Goal: Task Accomplishment & Management: Use online tool/utility

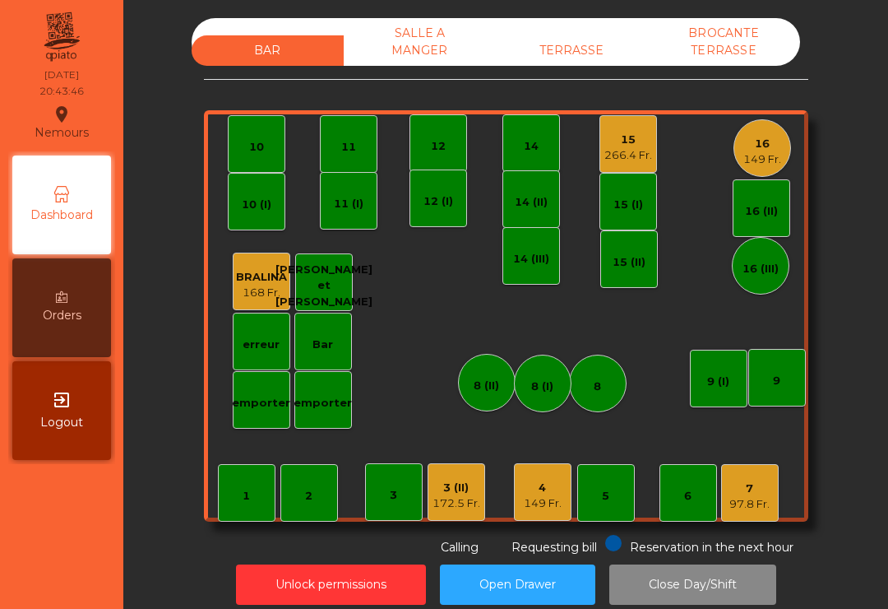
click at [580, 64] on div "TERRASSE" at bounding box center [572, 50] width 152 height 30
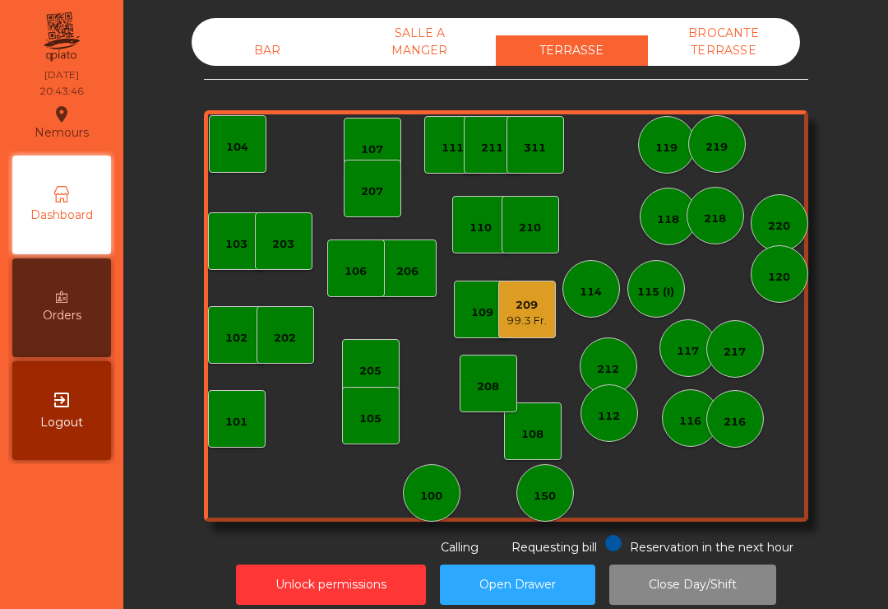
click at [539, 325] on div "99.3 Fr." at bounding box center [527, 321] width 40 height 16
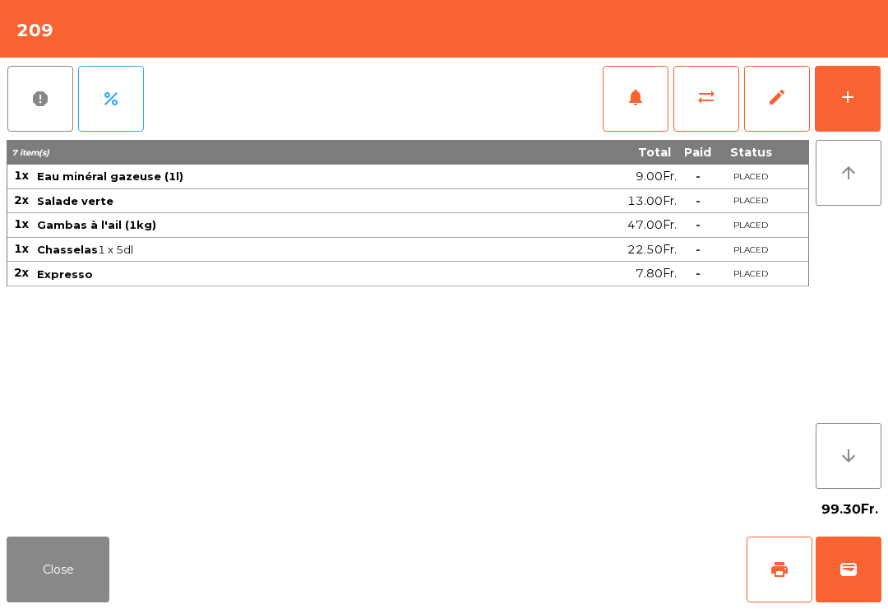
click at [845, 583] on button "wallet" at bounding box center [849, 569] width 66 height 66
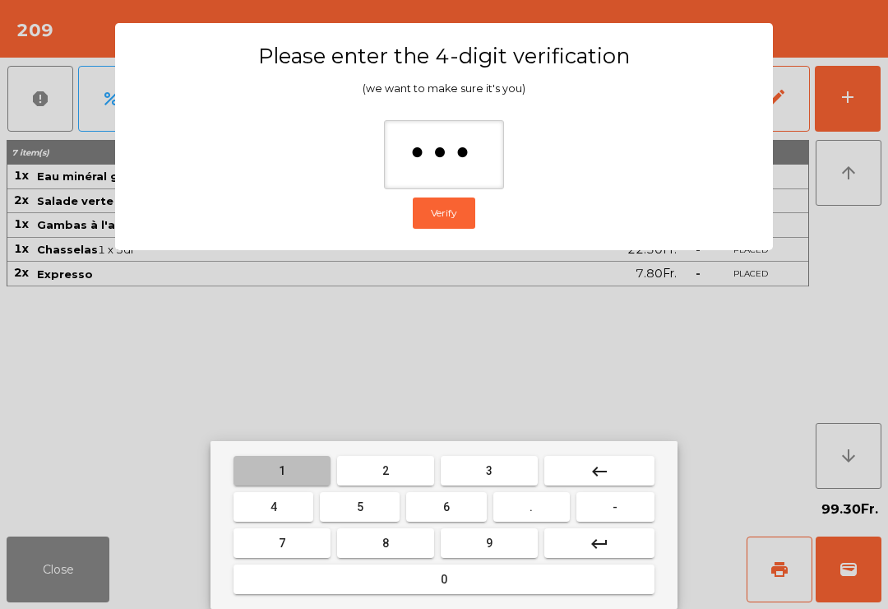
type input "****"
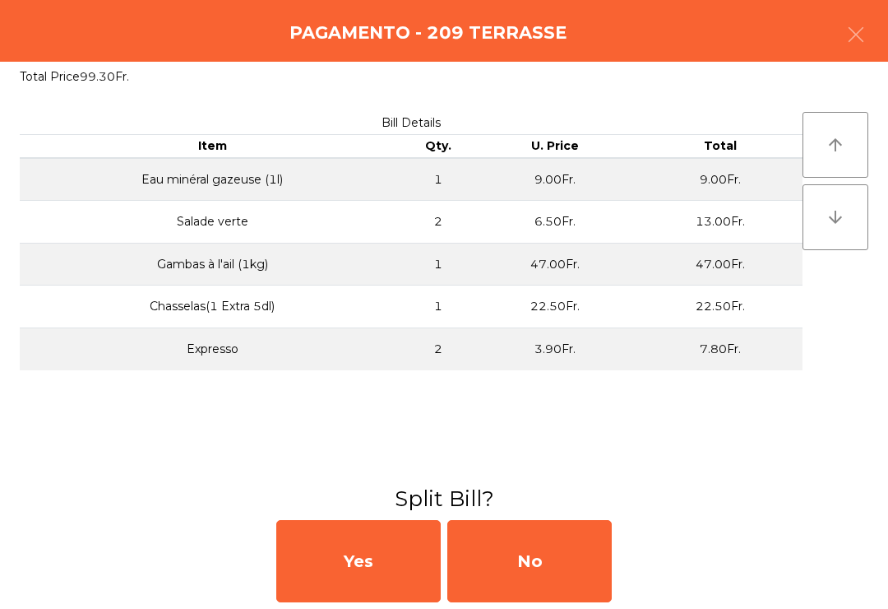
click at [541, 572] on div "No" at bounding box center [529, 561] width 164 height 82
click at [547, 544] on div "No" at bounding box center [529, 561] width 164 height 82
click at [546, 544] on div "No" at bounding box center [529, 561] width 164 height 82
click at [541, 582] on div "No" at bounding box center [529, 561] width 164 height 82
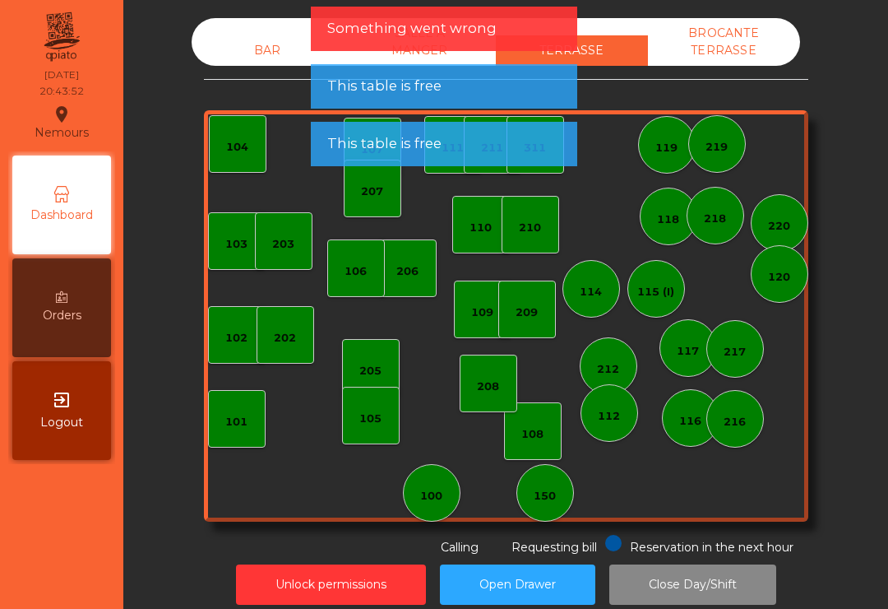
scroll to position [2, 0]
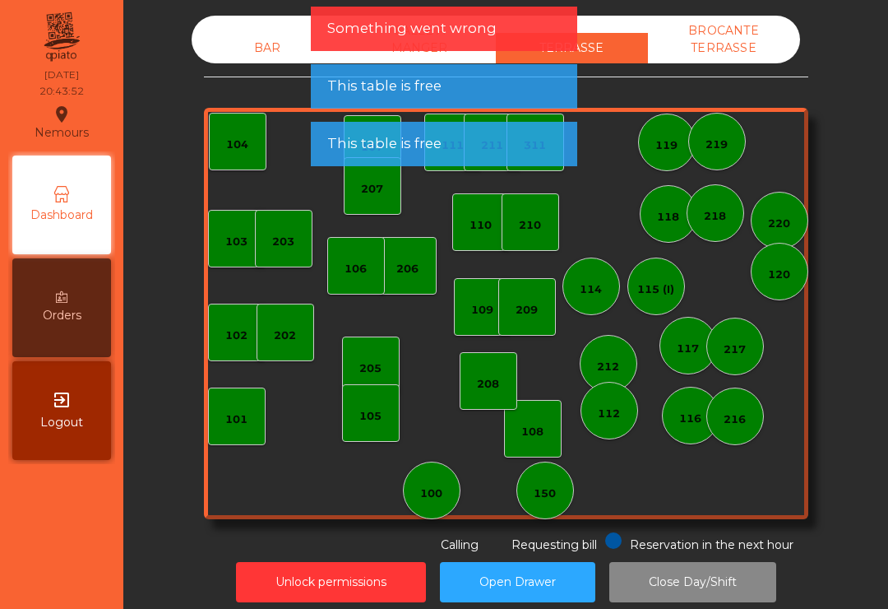
click at [267, 54] on div "BAR" at bounding box center [268, 48] width 152 height 30
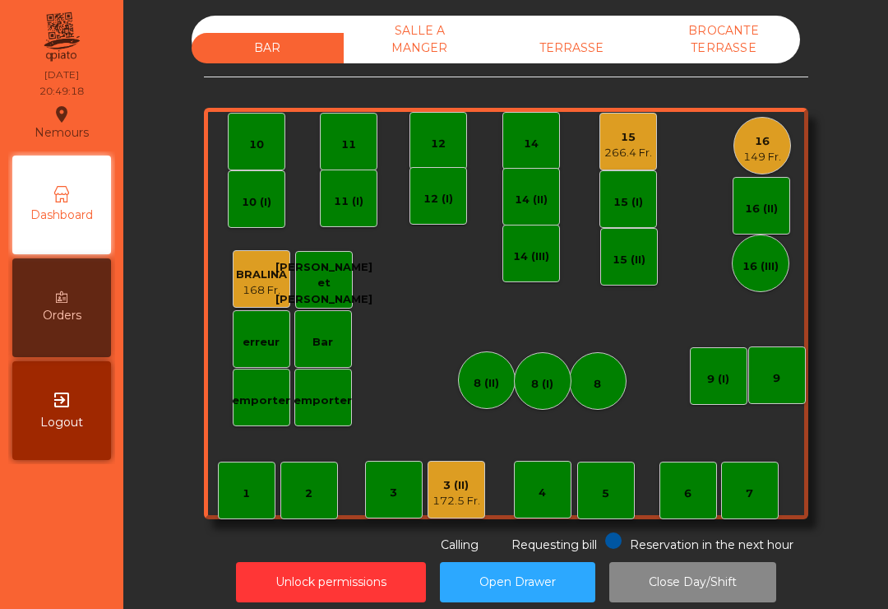
click at [444, 514] on div "3 (II) 172.5 Fr." at bounding box center [457, 490] width 58 height 58
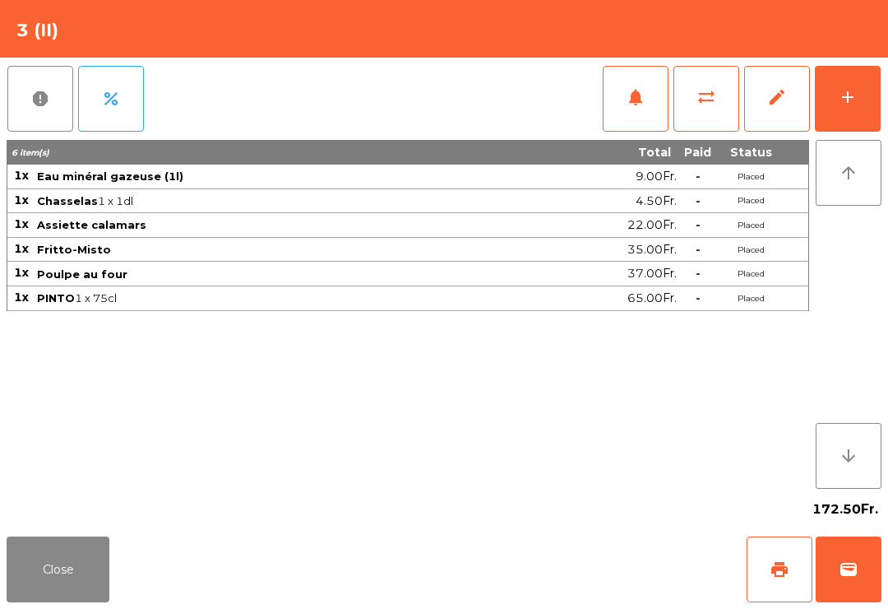
click at [878, 102] on button "add" at bounding box center [848, 99] width 66 height 66
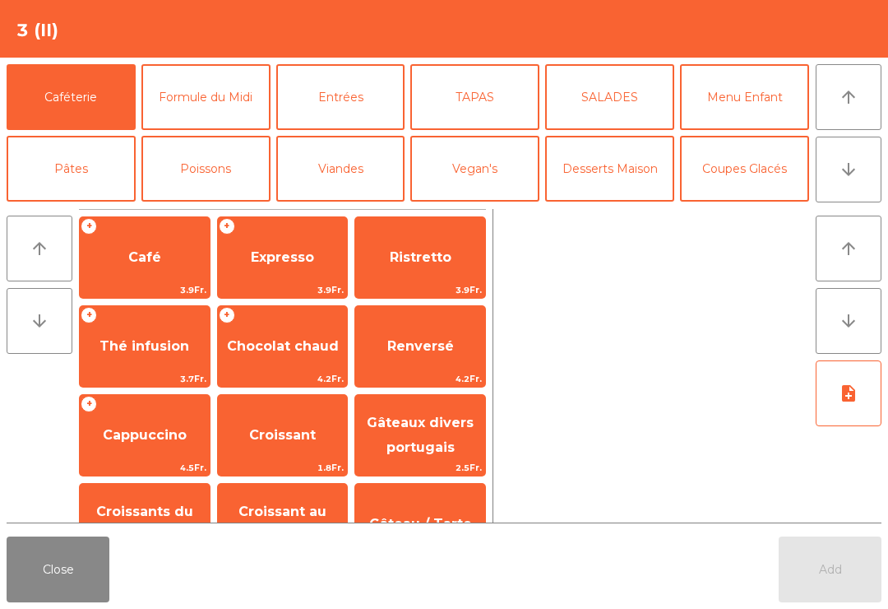
scroll to position [0, 0]
click at [286, 270] on span "Expresso" at bounding box center [283, 257] width 130 height 44
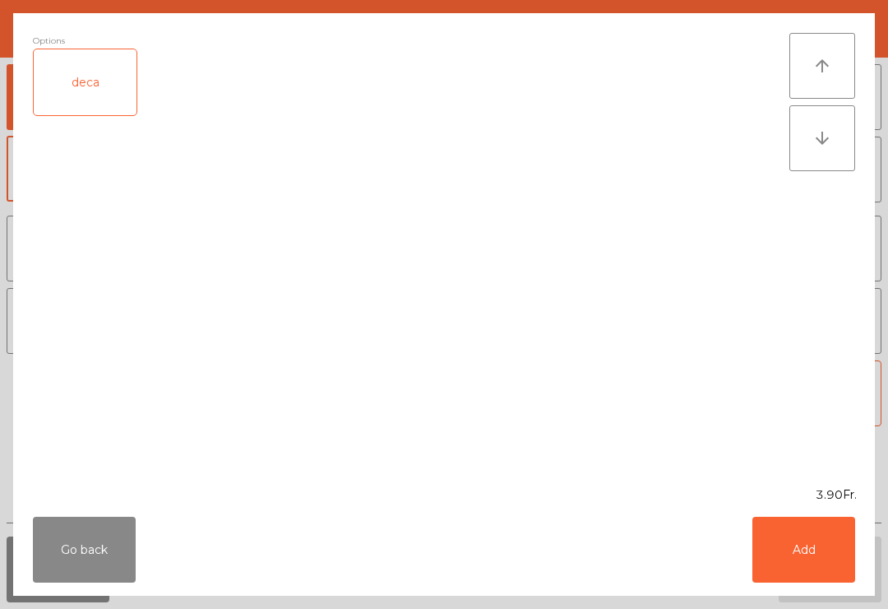
click at [788, 542] on button "Add" at bounding box center [804, 549] width 103 height 66
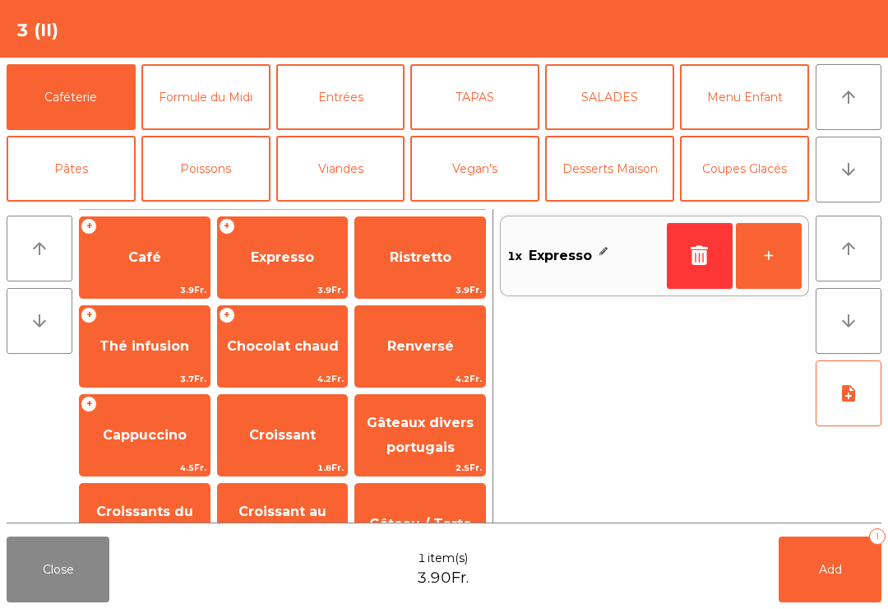
click at [769, 245] on button "+" at bounding box center [769, 256] width 66 height 66
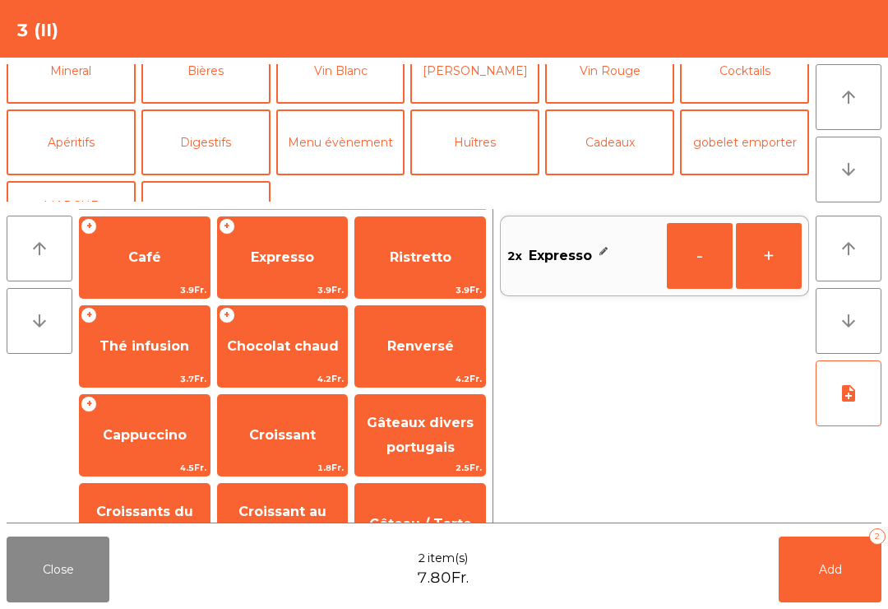
scroll to position [176, 0]
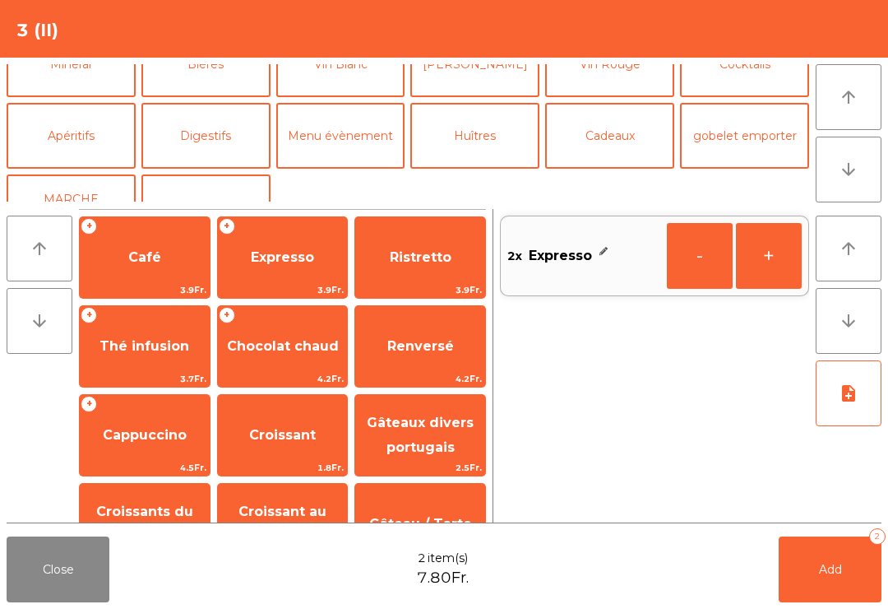
click at [233, 133] on button "Digestifs" at bounding box center [205, 136] width 129 height 66
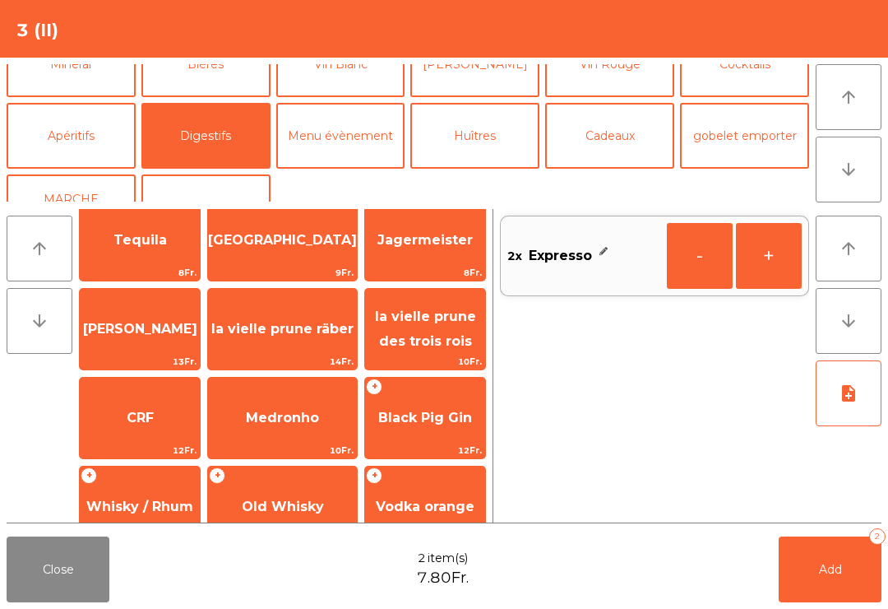
click at [759, 592] on div "Close 2 item(s) 7.80Fr. Add 2" at bounding box center [444, 569] width 888 height 79
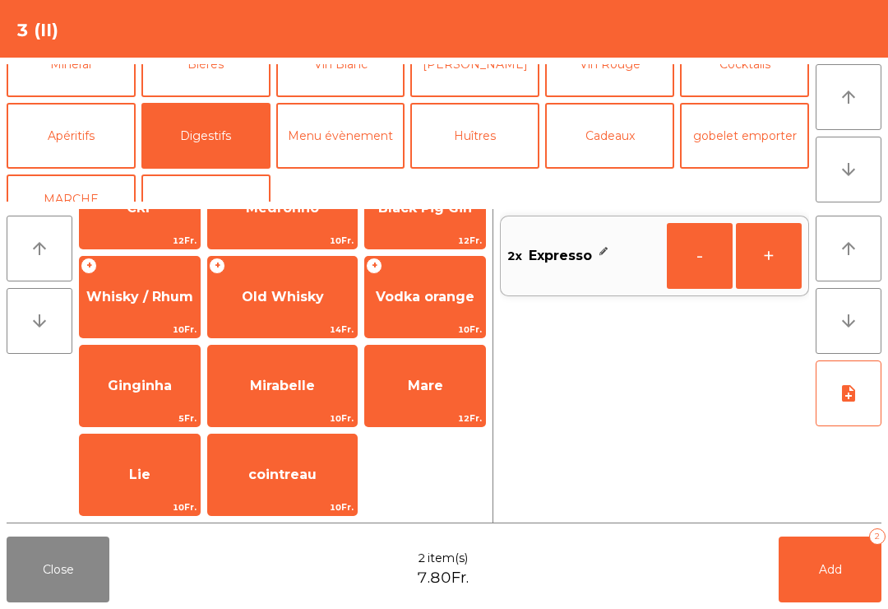
scroll to position [582, 0]
click at [438, 399] on span "Mare" at bounding box center [425, 386] width 120 height 44
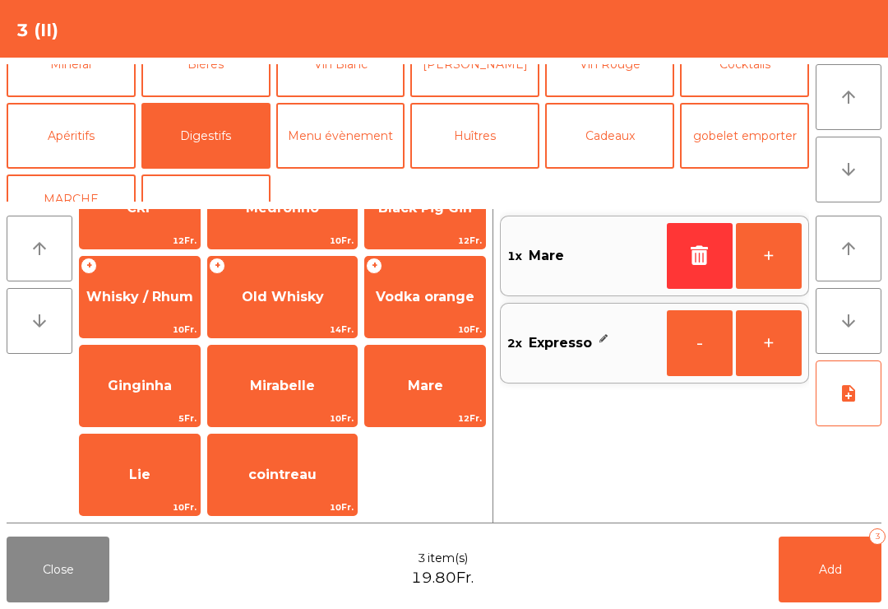
click at [837, 582] on button "Add 3" at bounding box center [830, 569] width 103 height 66
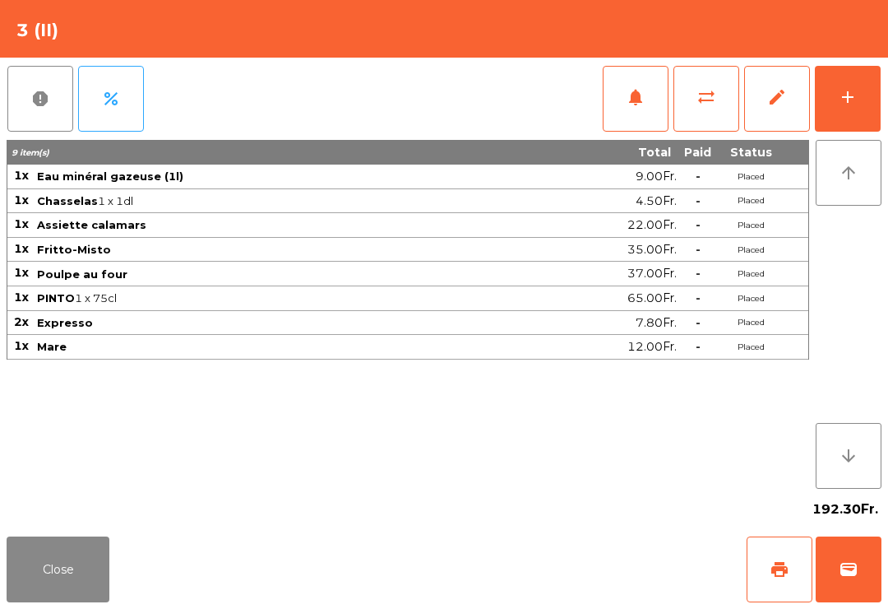
click at [19, 582] on button "Close" at bounding box center [58, 569] width 103 height 66
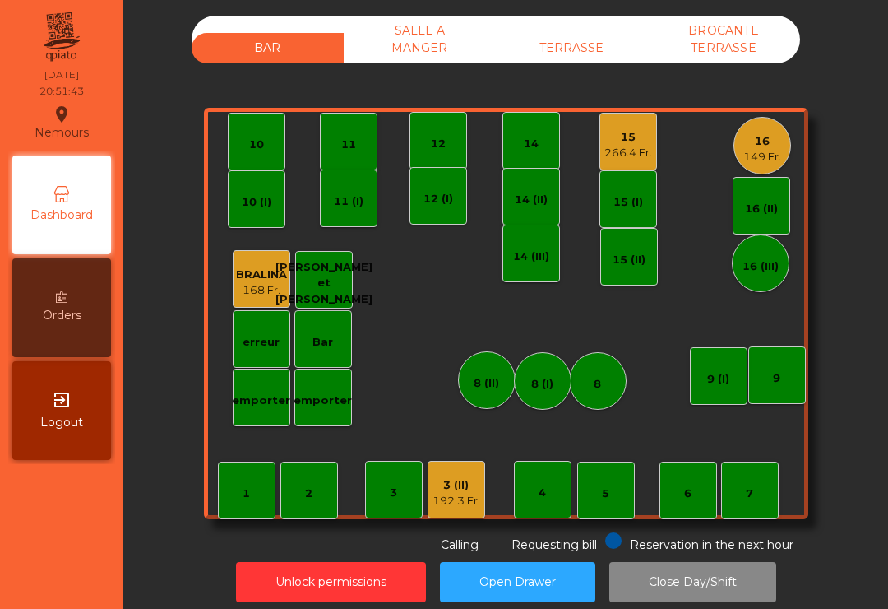
click at [620, 146] on div "266.4 Fr." at bounding box center [628, 153] width 48 height 16
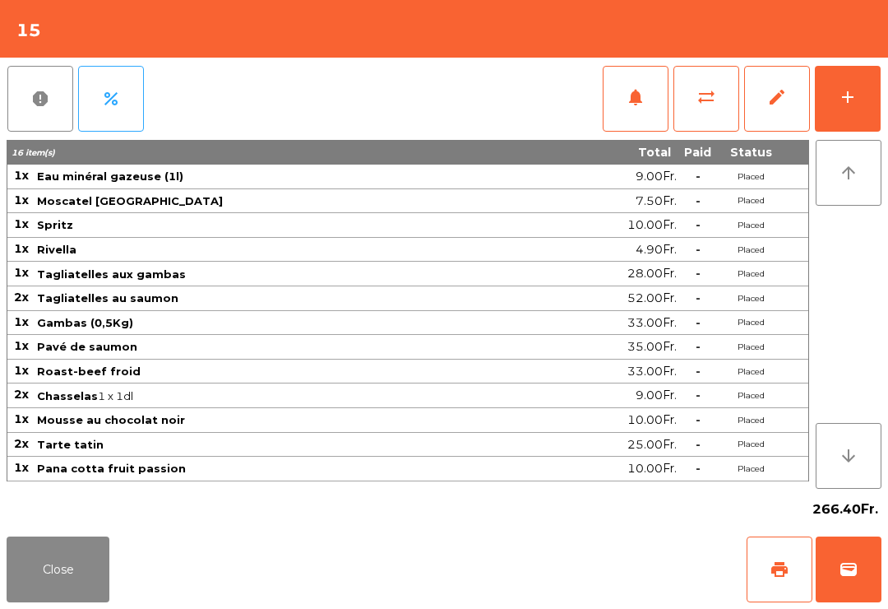
click at [769, 563] on button "print" at bounding box center [780, 569] width 66 height 66
click at [857, 563] on span "wallet" at bounding box center [849, 569] width 20 height 20
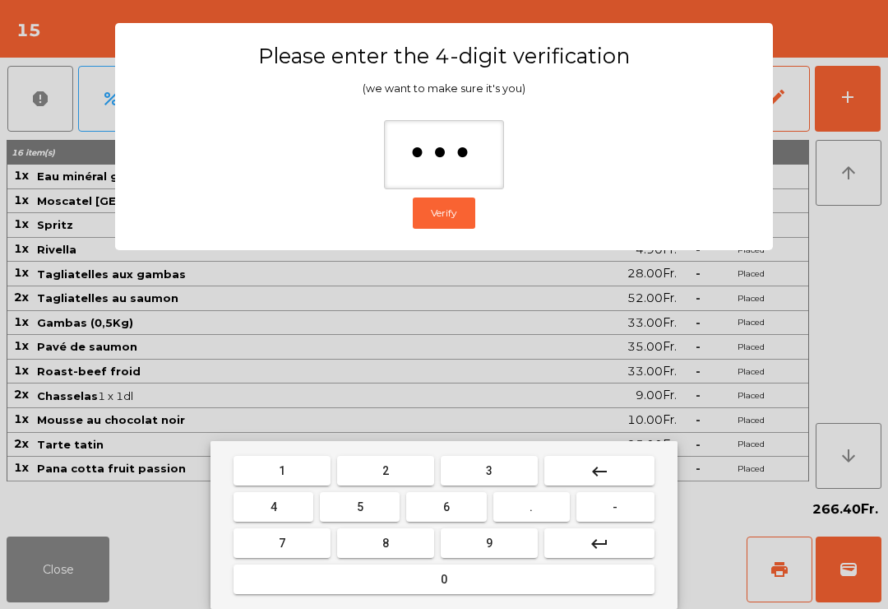
type input "****"
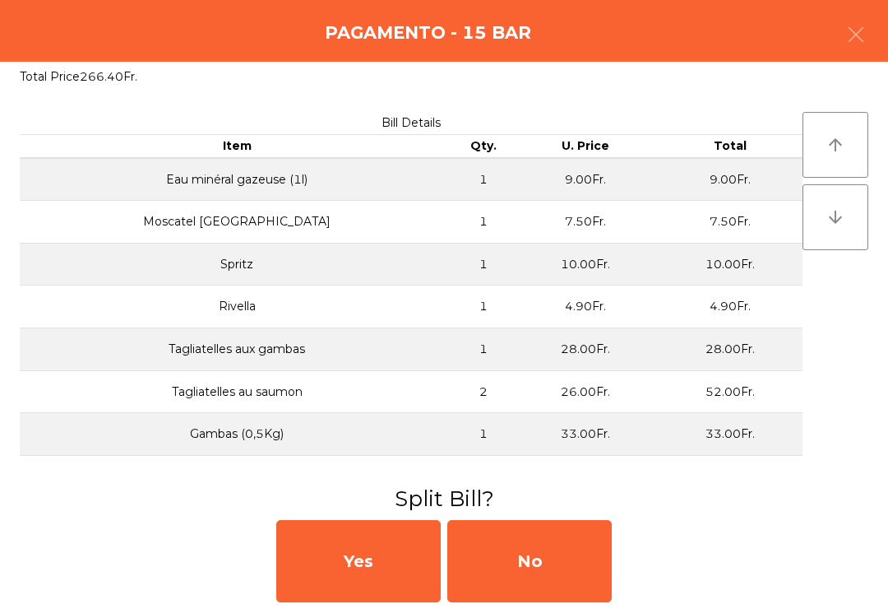
click at [616, 511] on h3 "Split Bill?" at bounding box center [444, 499] width 864 height 30
click at [615, 511] on h3 "Split Bill?" at bounding box center [444, 499] width 864 height 30
click at [577, 556] on div "No" at bounding box center [529, 561] width 164 height 82
click at [544, 559] on div "MB" at bounding box center [529, 561] width 164 height 82
click at [558, 569] on div "No" at bounding box center [529, 561] width 164 height 82
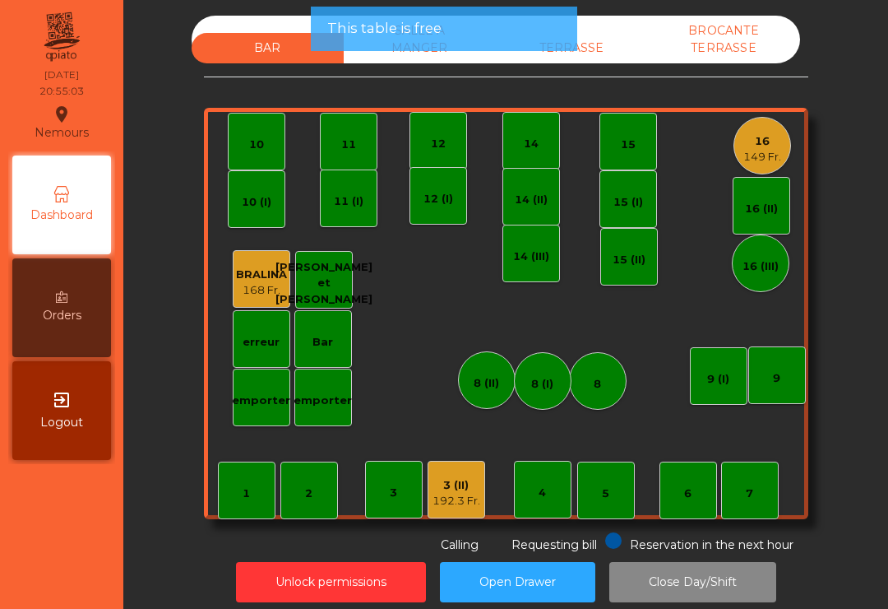
click at [587, 575] on button "Open Drawer" at bounding box center [517, 582] width 155 height 40
click at [586, 574] on button "Open Drawer" at bounding box center [517, 582] width 155 height 40
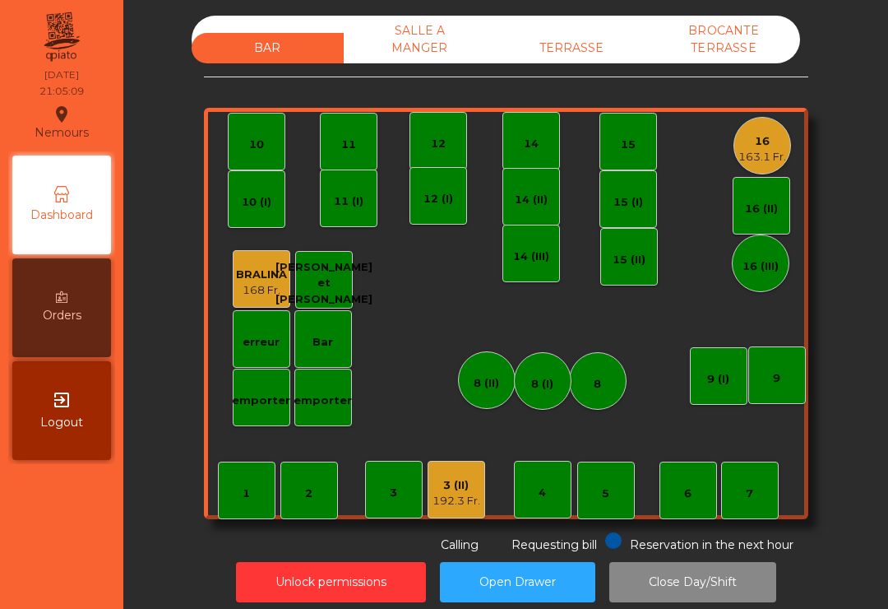
click at [444, 476] on div "3 (II) 192.3 Fr." at bounding box center [457, 489] width 48 height 39
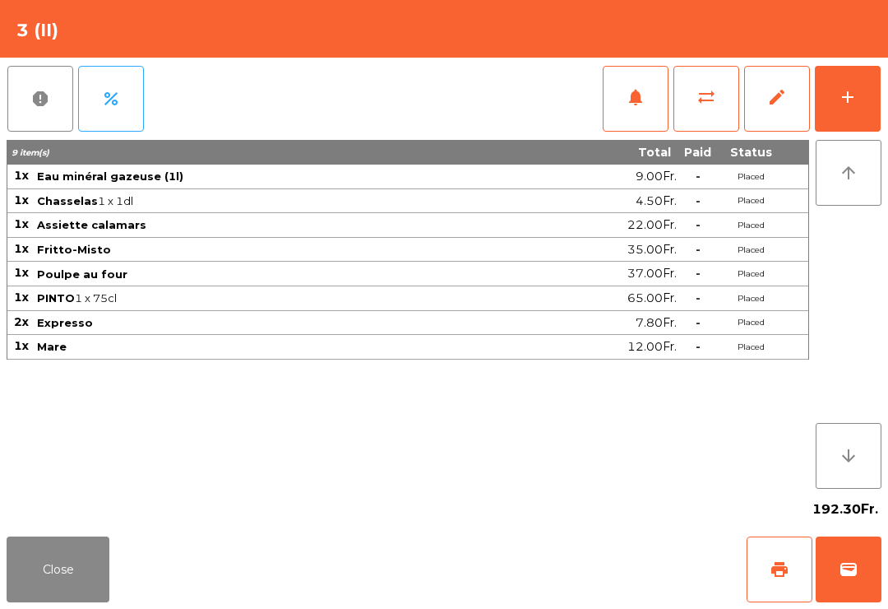
click at [781, 578] on span "print" at bounding box center [780, 569] width 20 height 20
